Goal: Check status: Check status

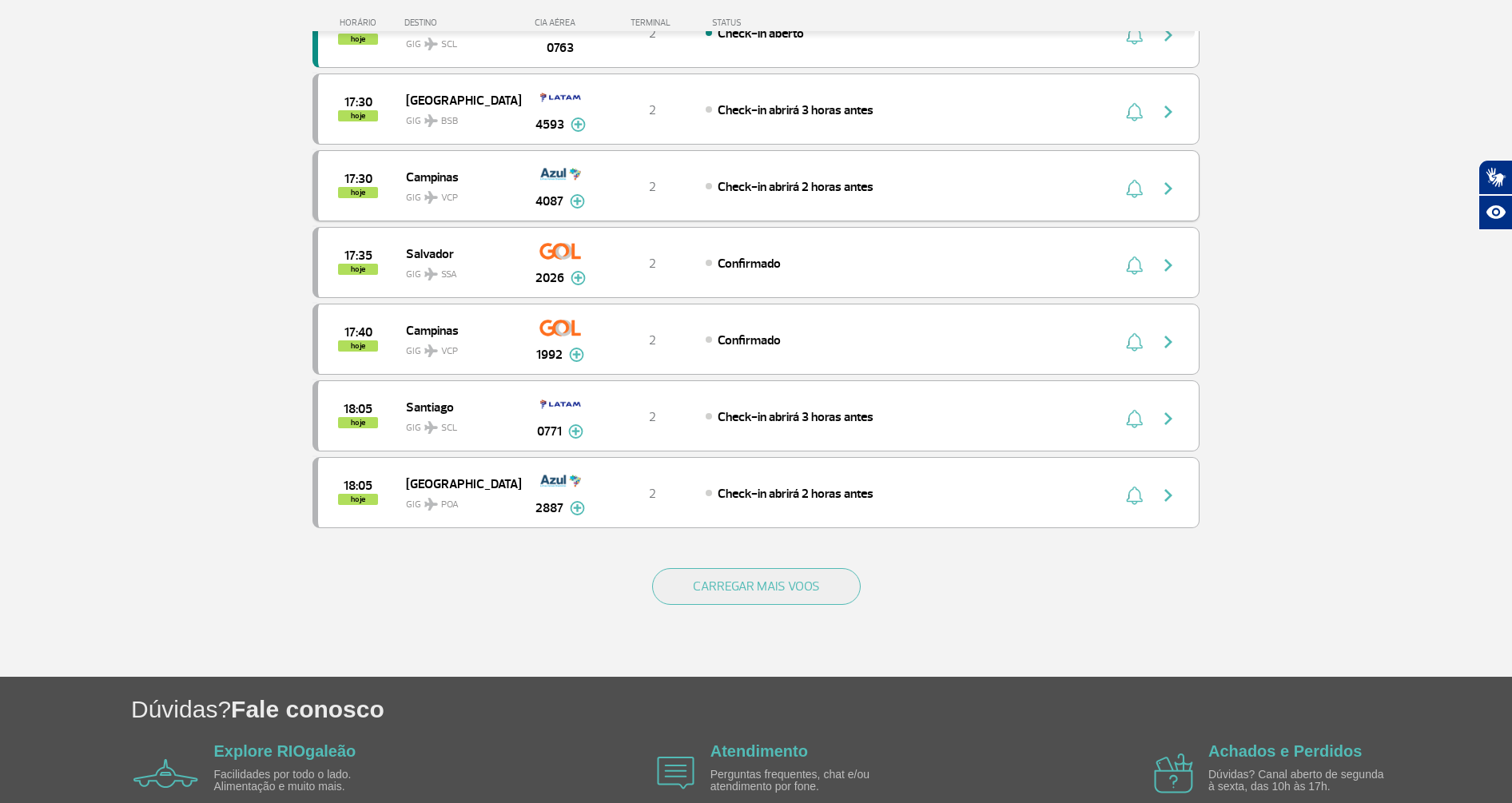
scroll to position [1278, 0]
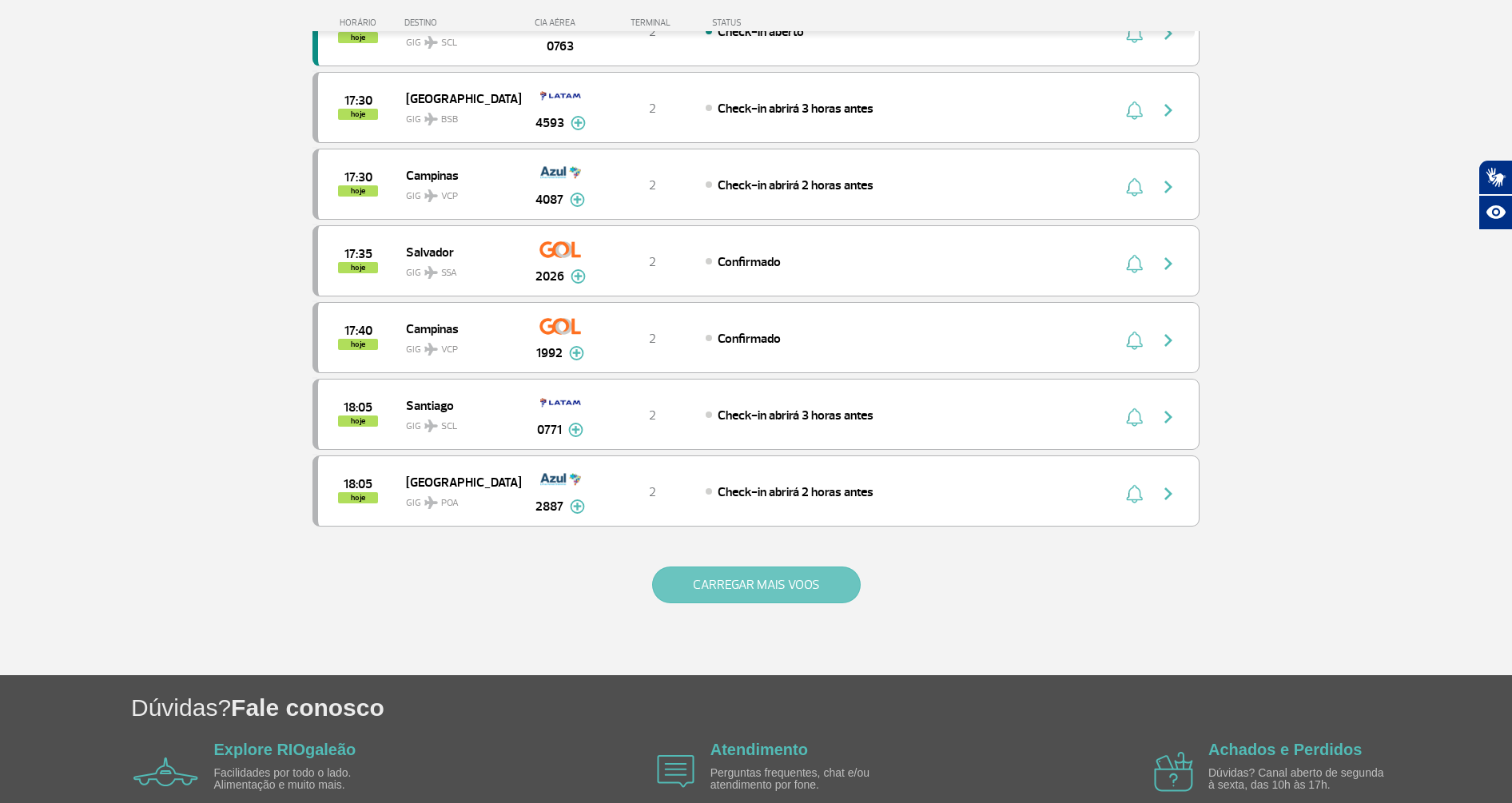
click at [768, 588] on button "CARREGAR MAIS VOOS" at bounding box center [756, 584] width 209 height 36
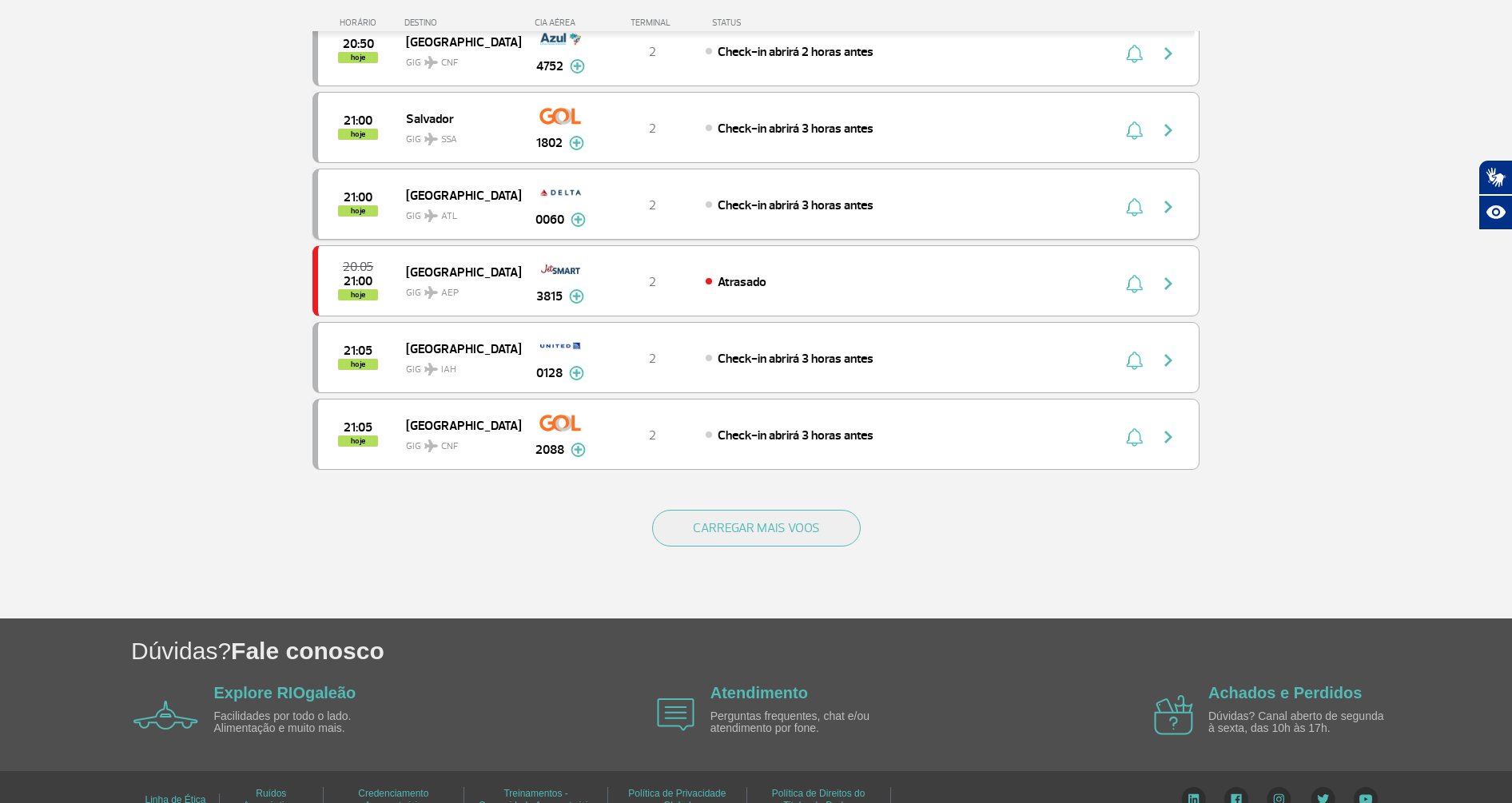
scroll to position [2876, 0]
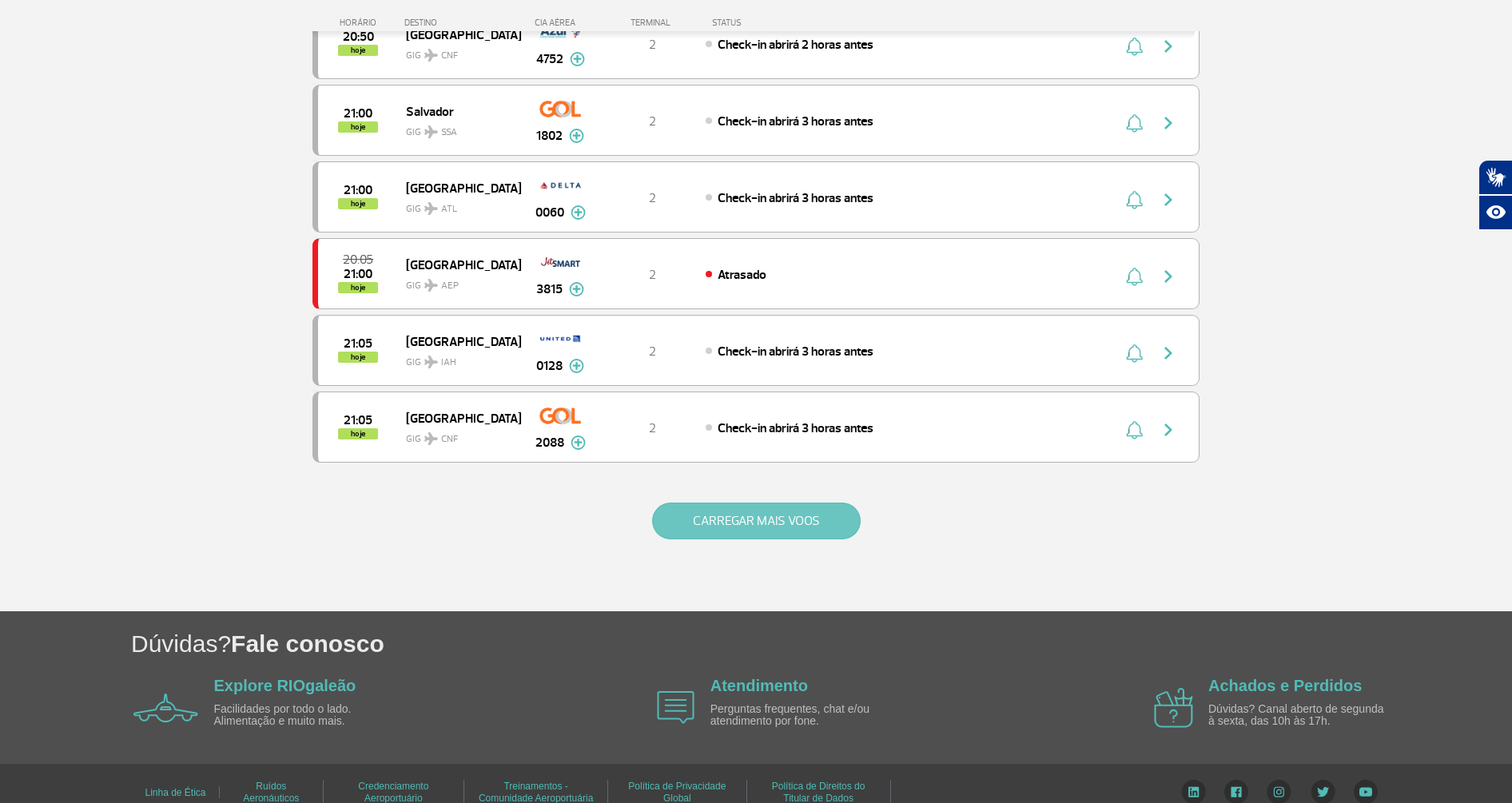
click at [756, 514] on button "CARREGAR MAIS VOOS" at bounding box center [756, 520] width 209 height 36
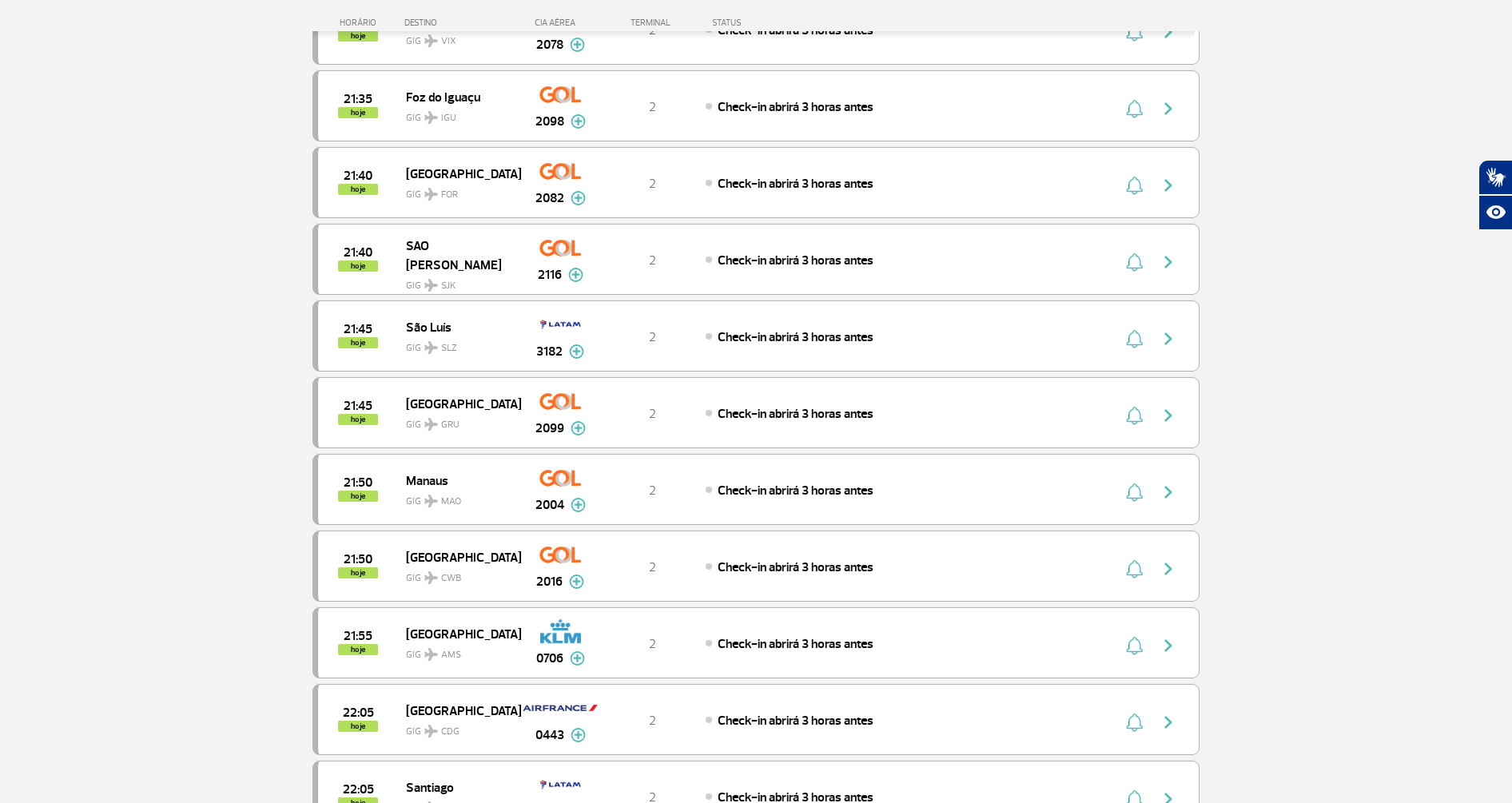
scroll to position [3754, 0]
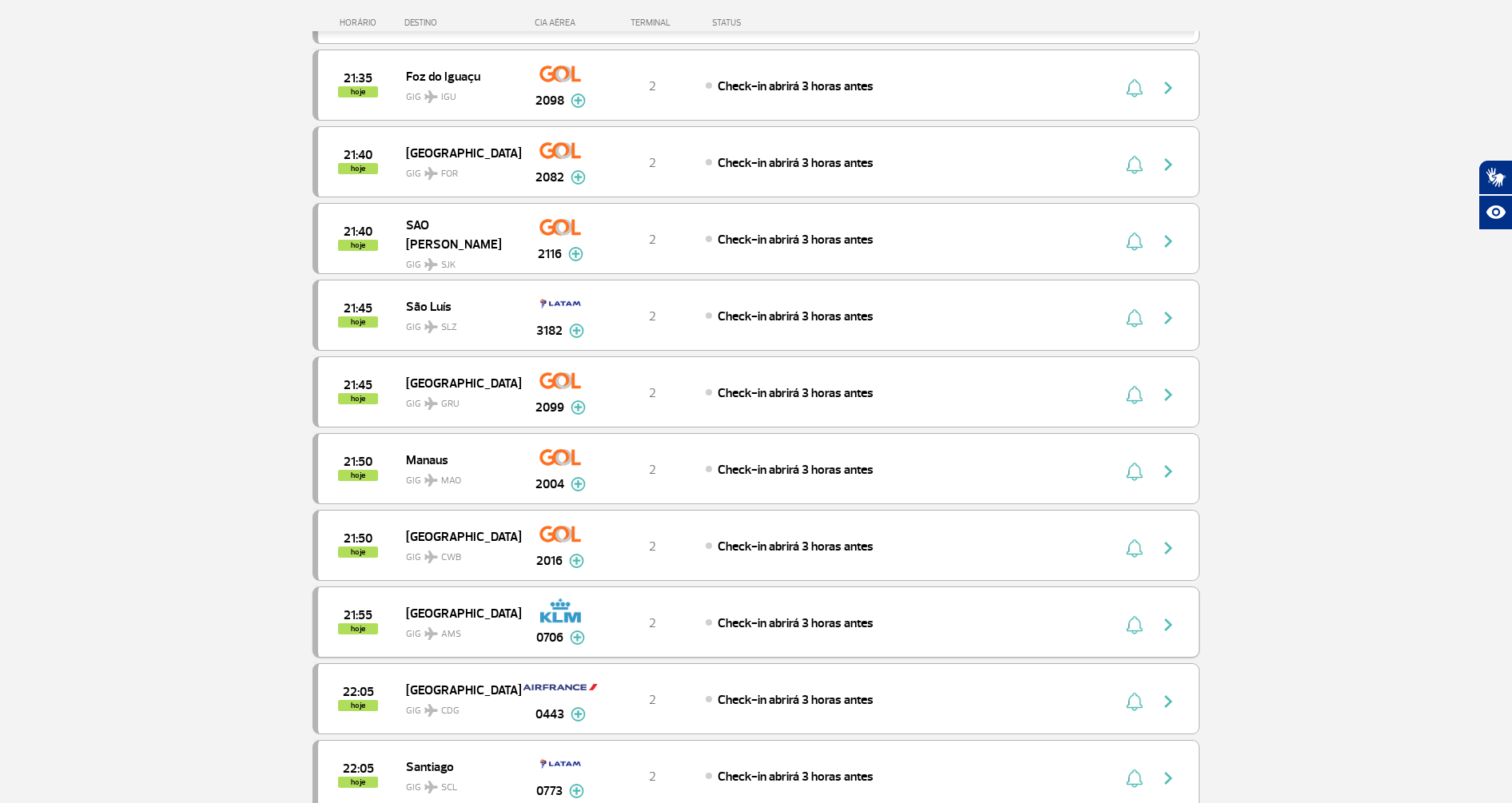
click at [1173, 625] on img "button" at bounding box center [1169, 625] width 19 height 19
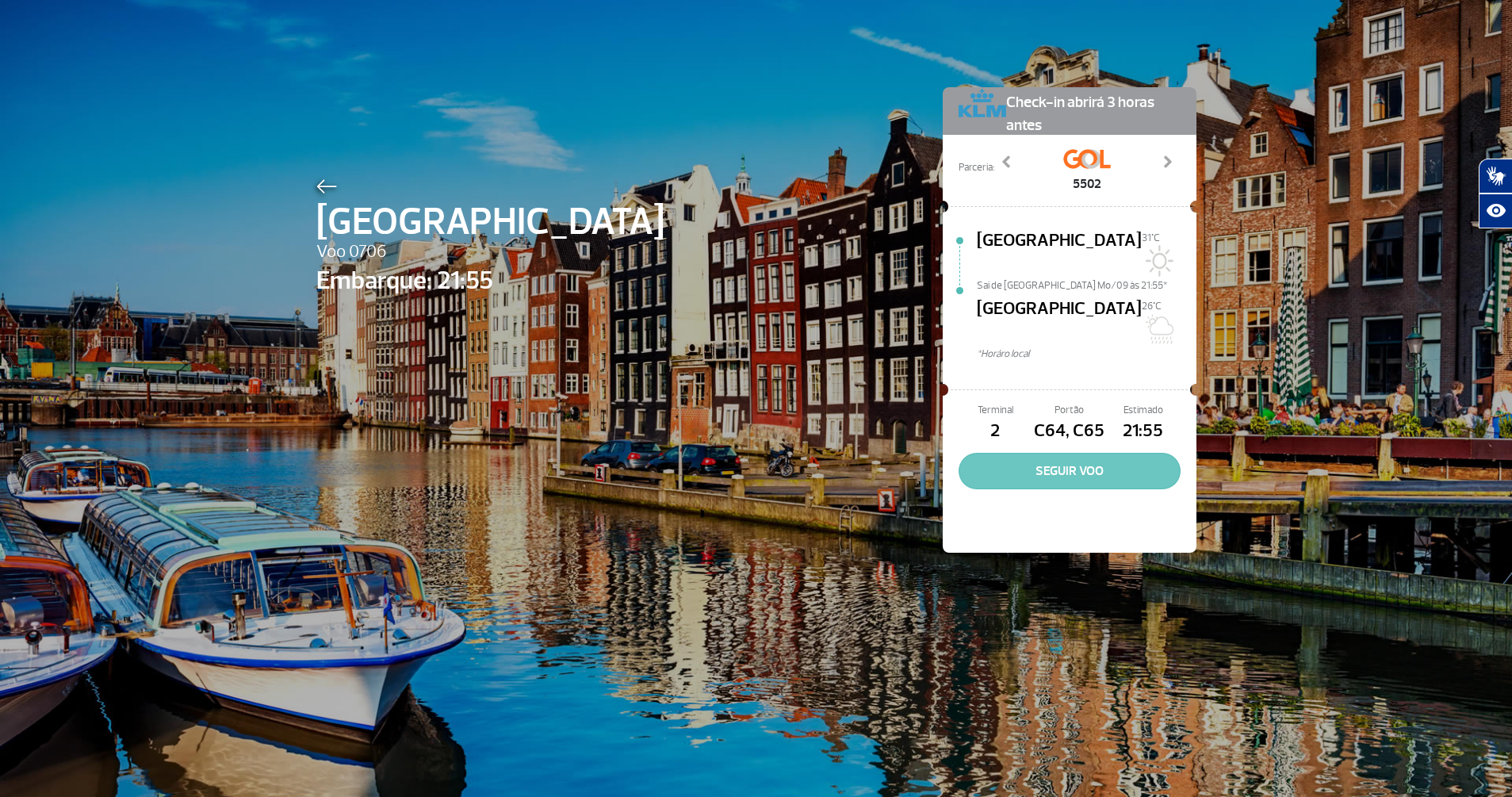
click at [1094, 453] on button "SEGUIR VOO" at bounding box center [1069, 471] width 222 height 36
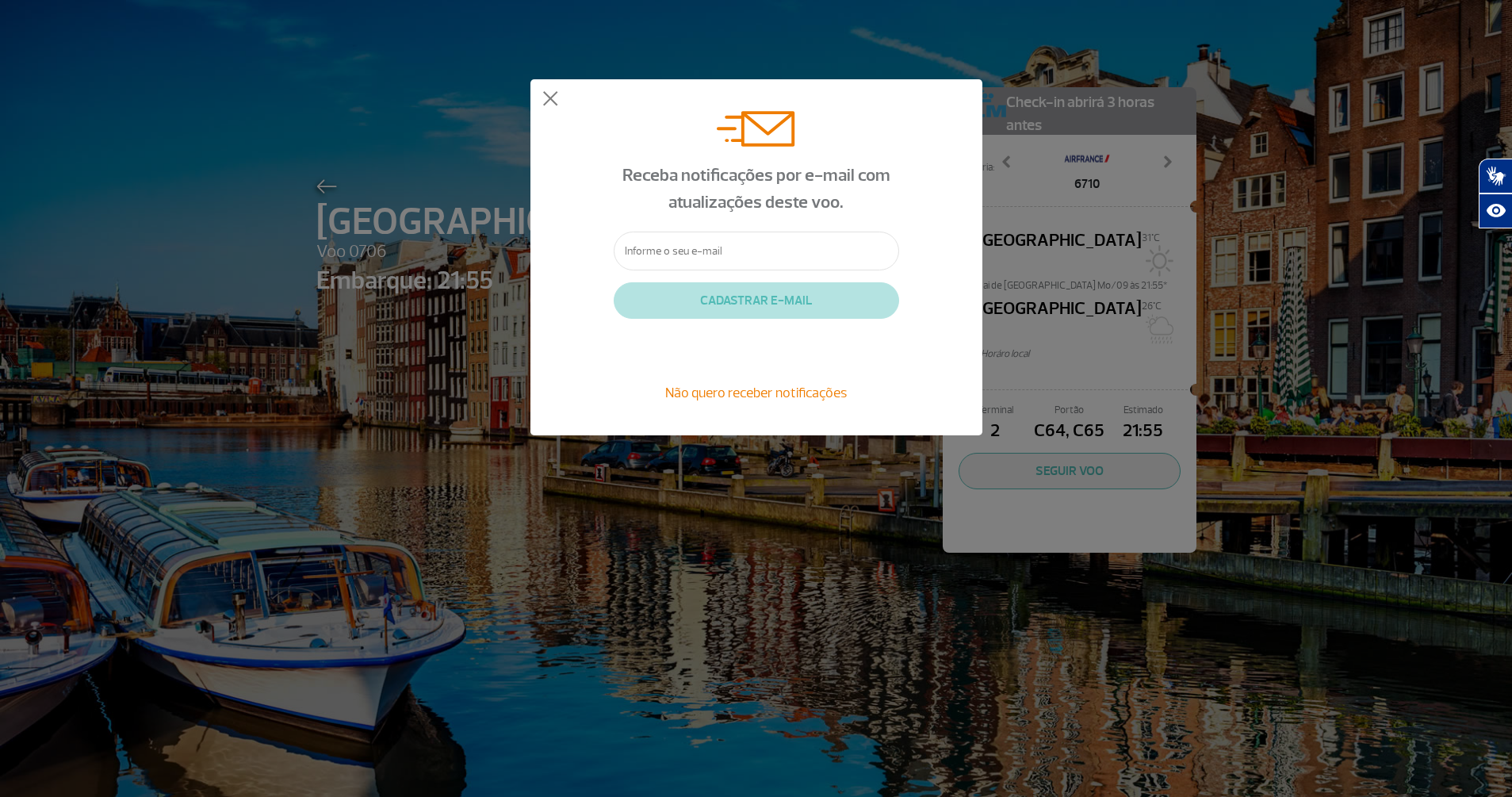
click at [662, 244] on input "text" at bounding box center [756, 251] width 285 height 39
type input "[EMAIL_ADDRESS][DOMAIN_NAME]"
click at [713, 307] on button "CADASTRAR E-MAIL" at bounding box center [756, 300] width 285 height 36
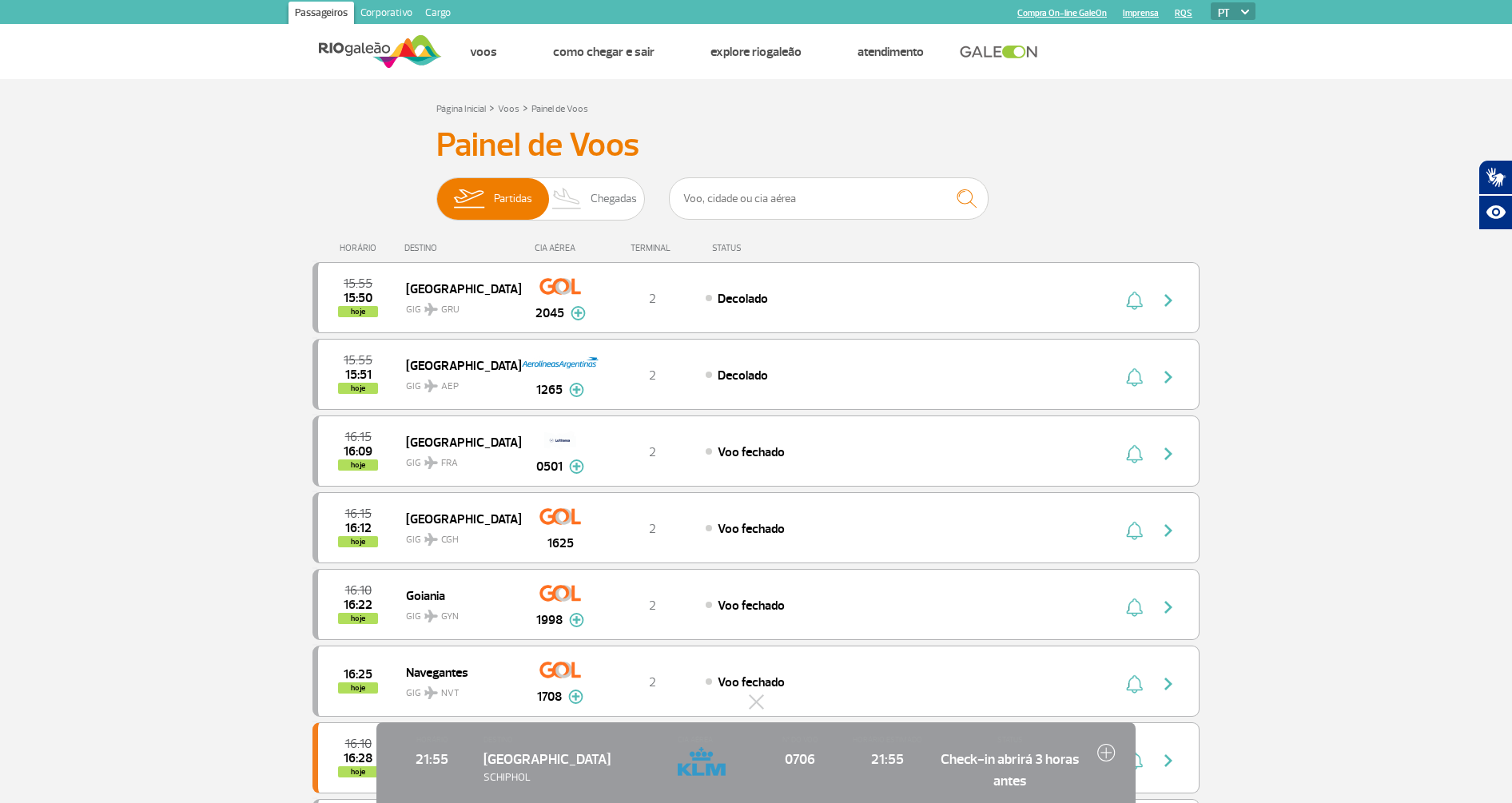
drag, startPoint x: 446, startPoint y: 14, endPoint x: 488, endPoint y: 20, distance: 42.4
click at [446, 14] on link "Cargo" at bounding box center [437, 15] width 38 height 26
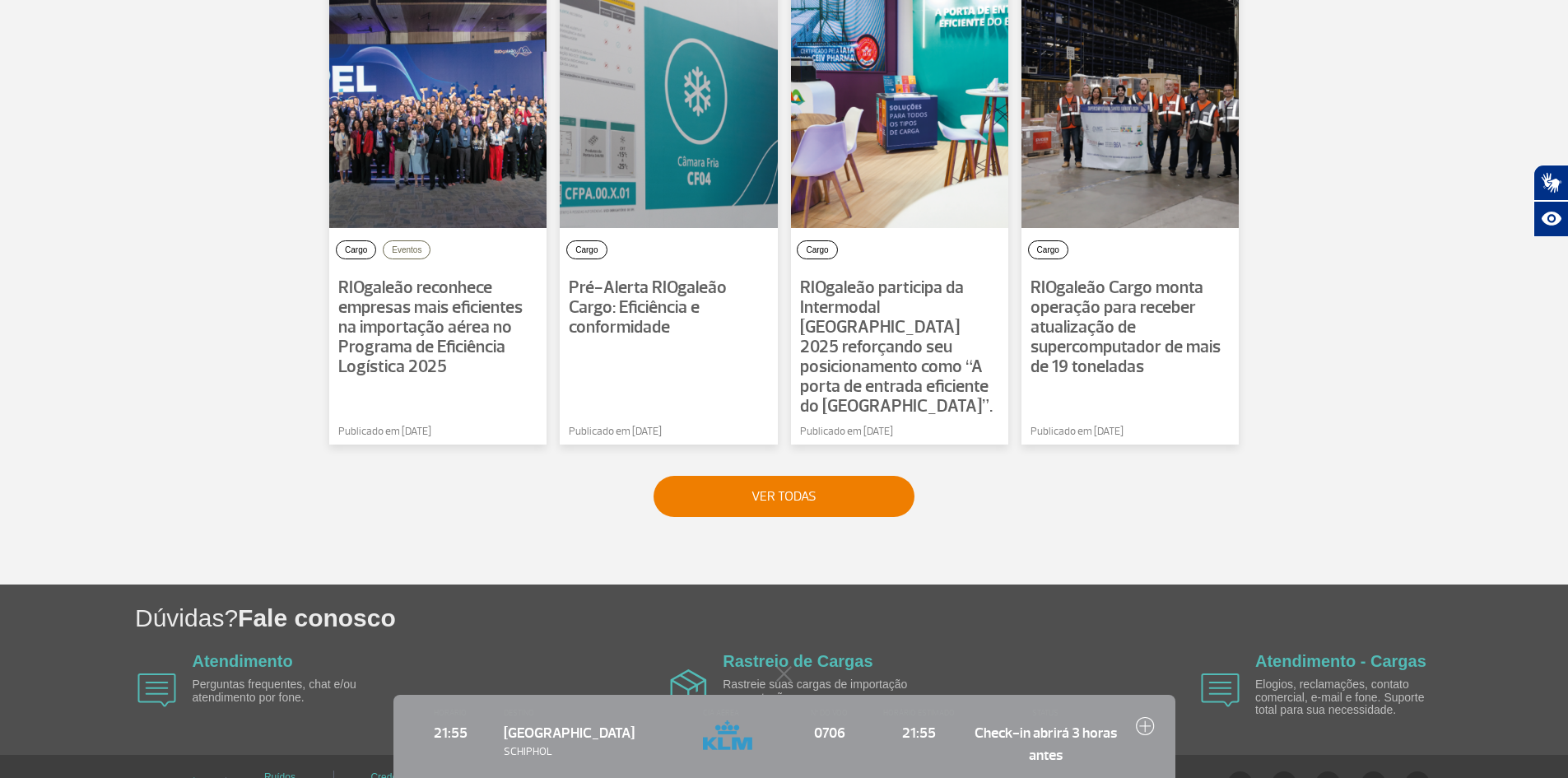
scroll to position [1213, 0]
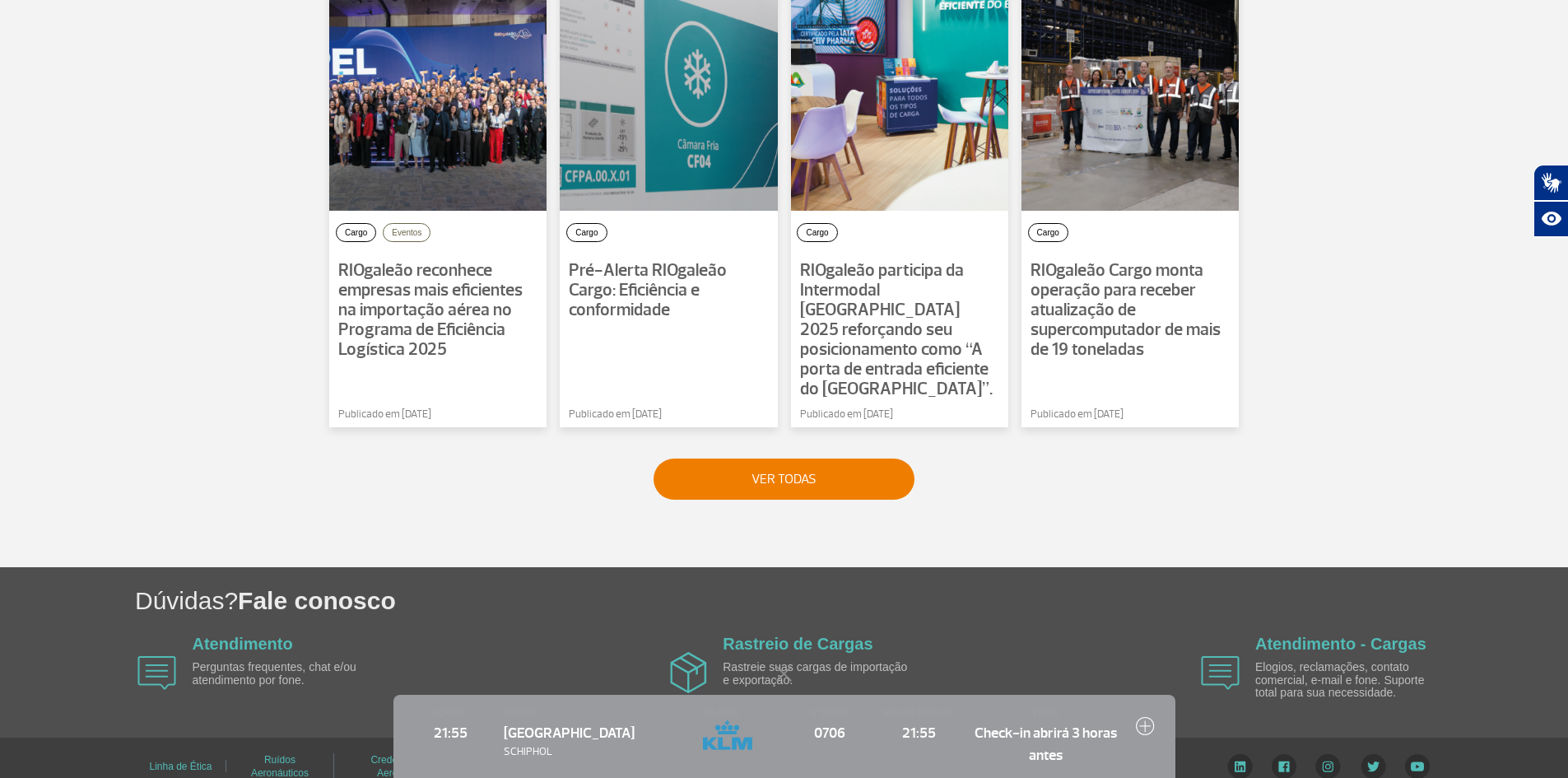
click at [785, 671] on button at bounding box center [785, 674] width 17 height 17
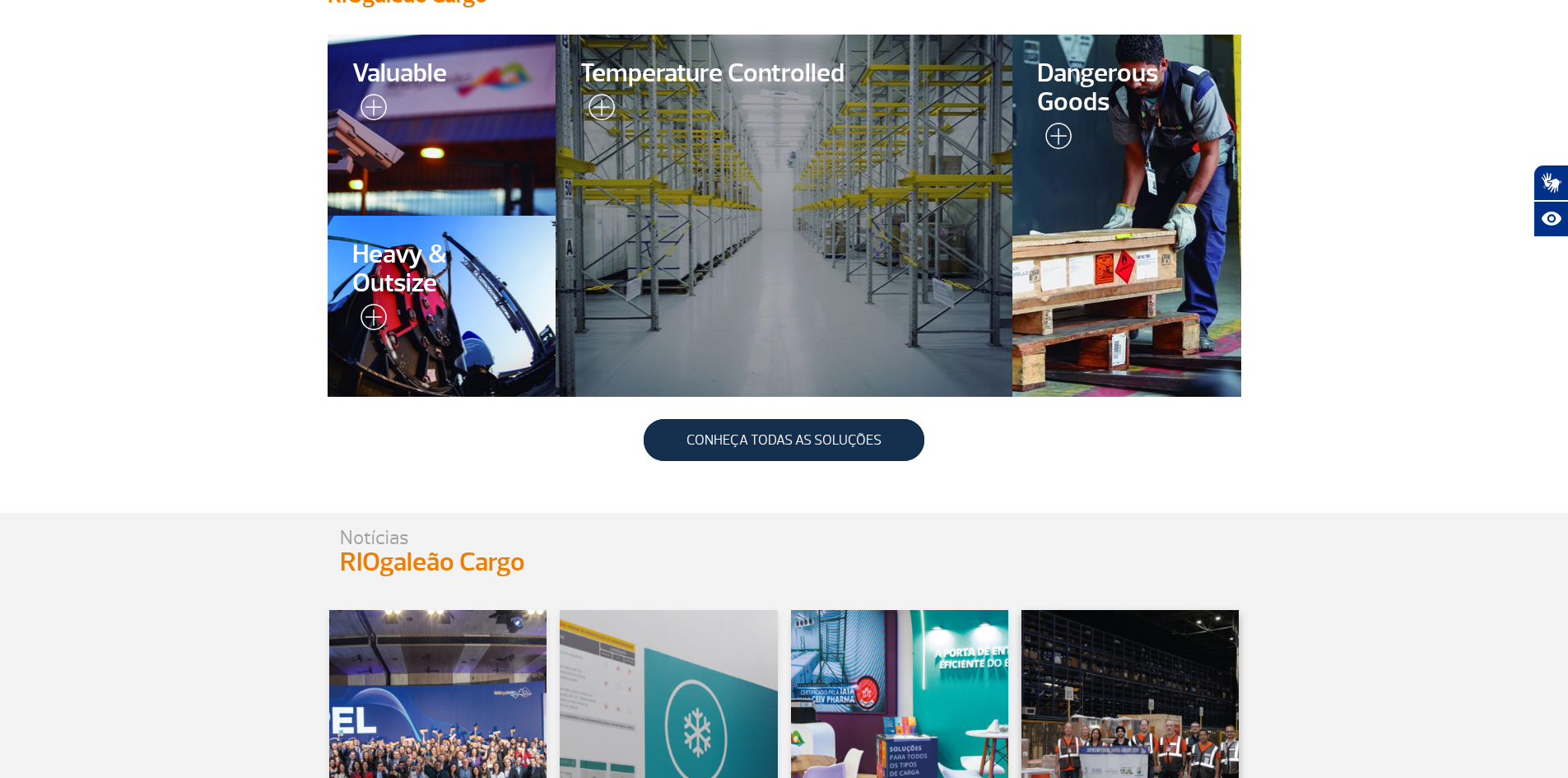
scroll to position [0, 0]
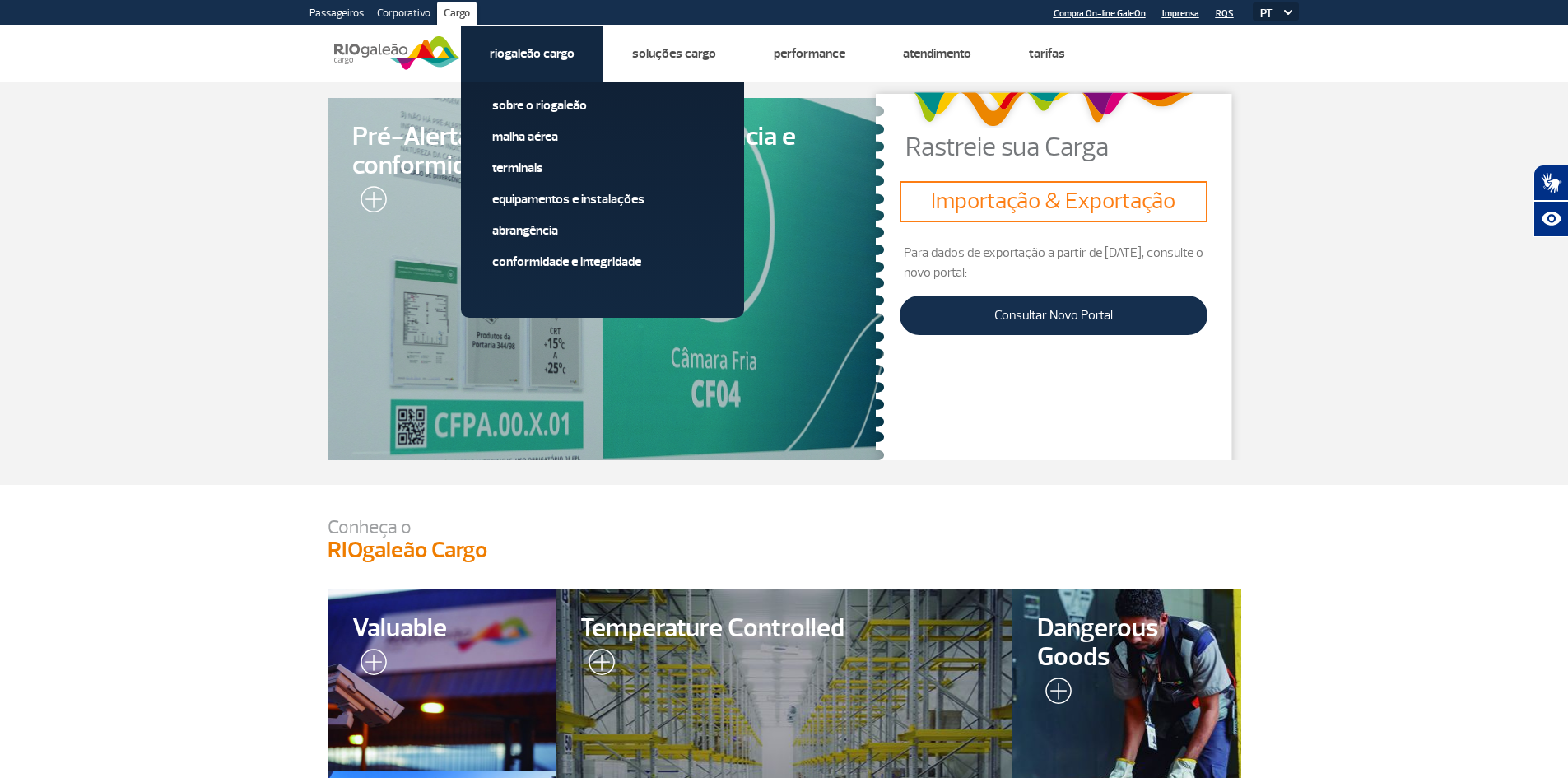
click at [528, 139] on link "Malha Aérea" at bounding box center [602, 137] width 220 height 18
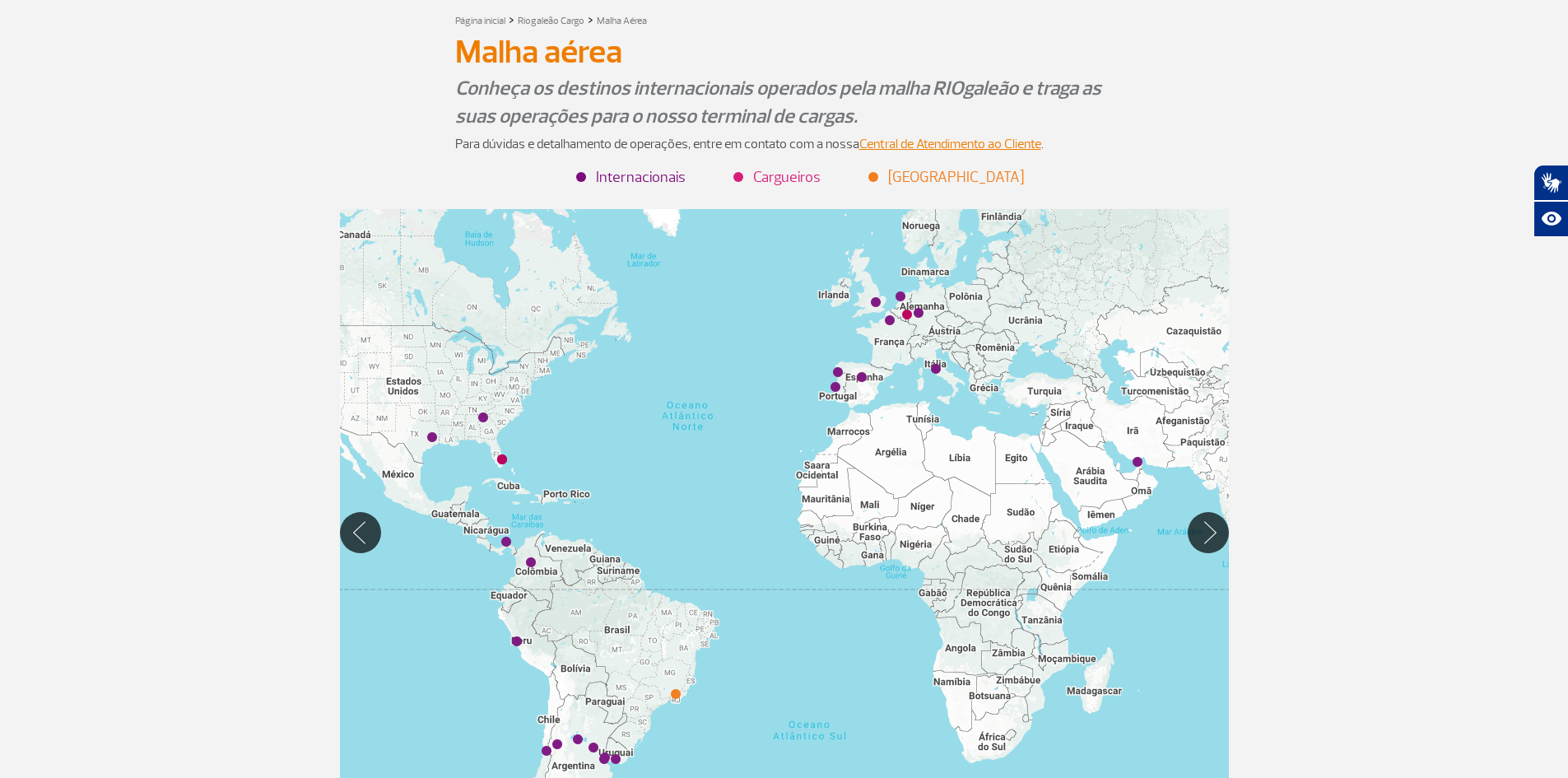
scroll to position [28, 0]
